Goal: Task Accomplishment & Management: Use online tool/utility

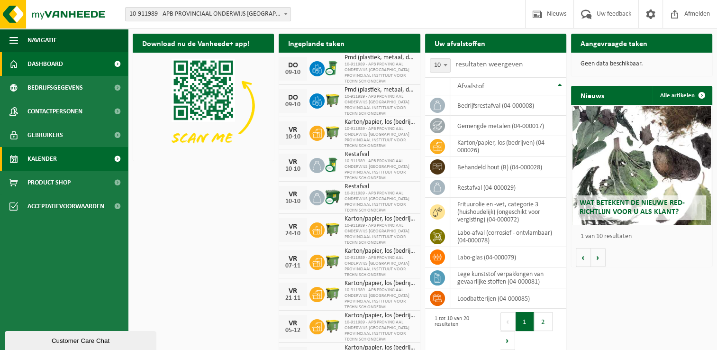
click at [54, 164] on span "Kalender" at bounding box center [41, 159] width 29 height 24
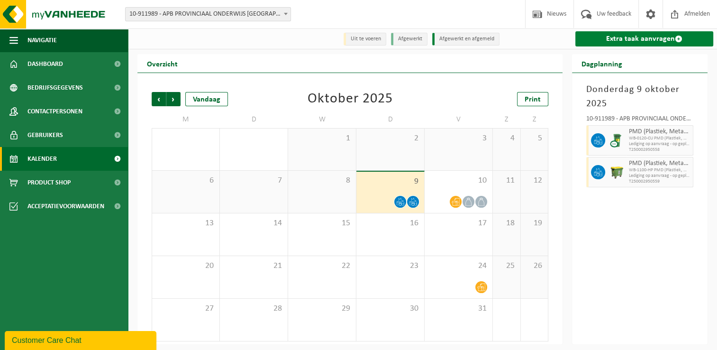
click at [652, 38] on link "Extra taak aanvragen" at bounding box center [644, 38] width 138 height 15
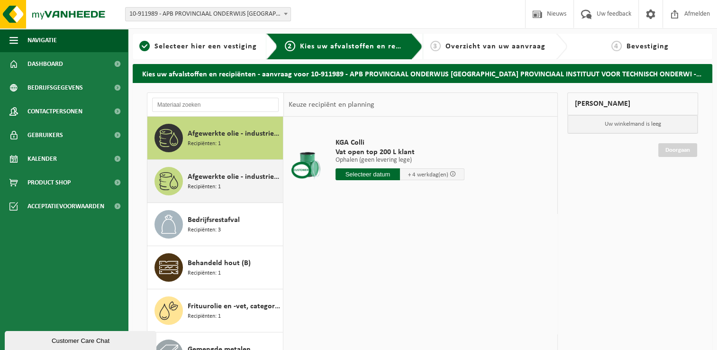
scroll to position [47, 0]
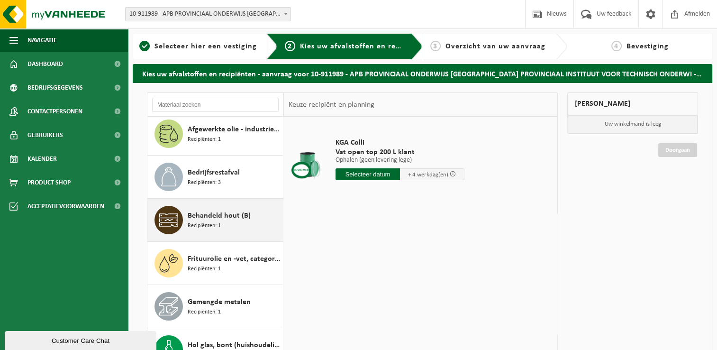
click at [217, 220] on span "Behandeld hout (B)" at bounding box center [219, 215] width 63 height 11
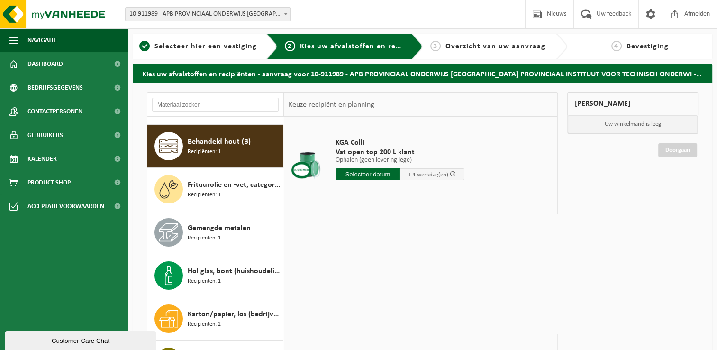
scroll to position [129, 0]
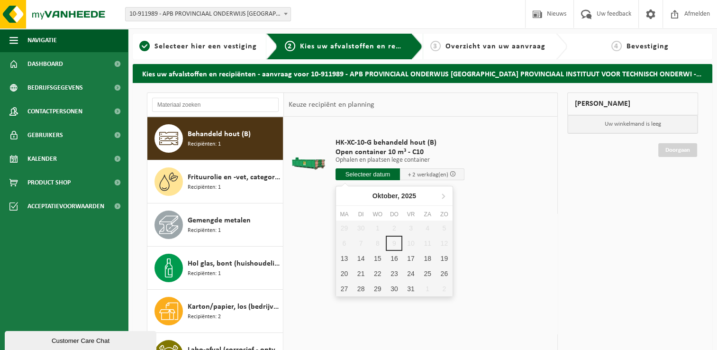
click at [393, 173] on input "text" at bounding box center [367, 174] width 64 height 12
click at [344, 260] on div "13" at bounding box center [344, 258] width 17 height 15
type input "Van 2025-10-13"
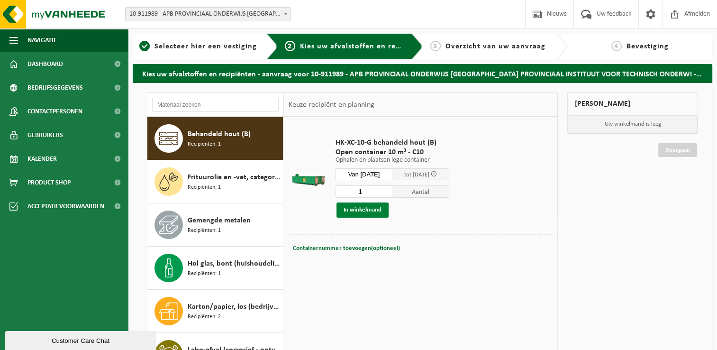
click at [364, 210] on button "In winkelmand" at bounding box center [362, 209] width 52 height 15
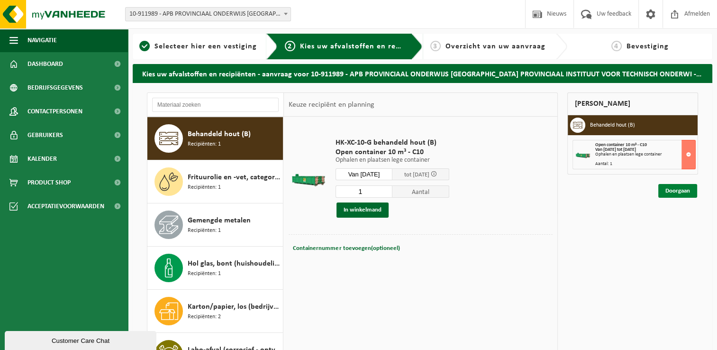
click at [680, 193] on link "Doorgaan" at bounding box center [677, 191] width 39 height 14
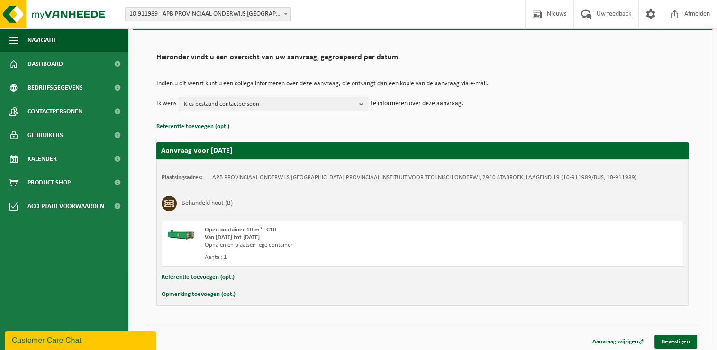
scroll to position [56, 0]
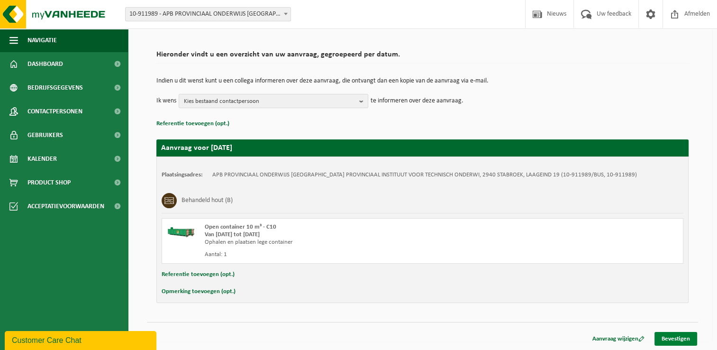
click at [682, 338] on link "Bevestigen" at bounding box center [675, 339] width 43 height 14
